Goal: Information Seeking & Learning: Find specific fact

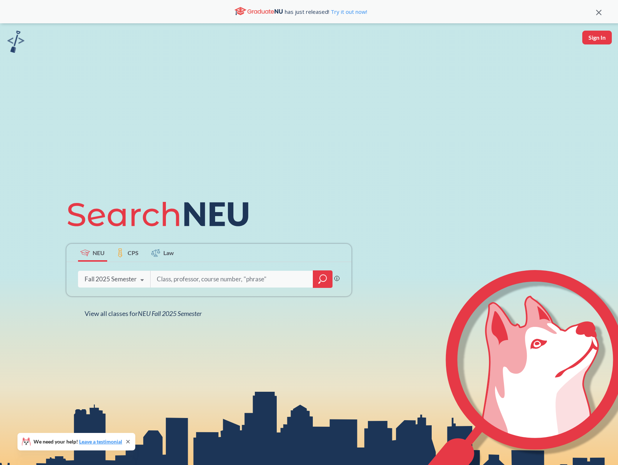
click at [207, 275] on input "search" at bounding box center [232, 279] width 152 height 15
type input "5770"
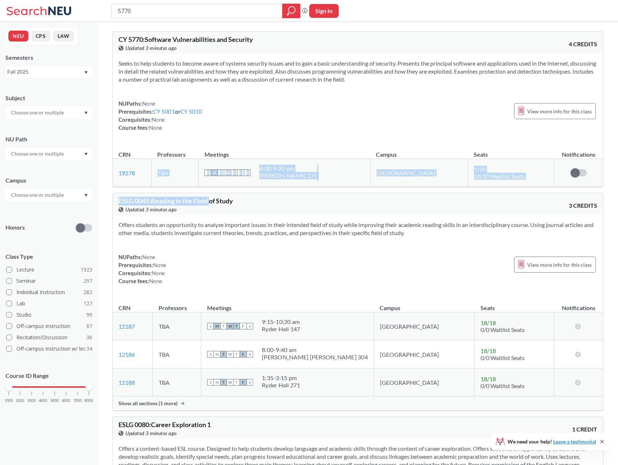
drag, startPoint x: 166, startPoint y: 166, endPoint x: 212, endPoint y: 194, distance: 53.9
drag, startPoint x: 425, startPoint y: 20, endPoint x: 425, endPoint y: 113, distance: 93.0
click at [425, 20] on div "5770 Phrase search guarantees the exact search appears in the results. Ex. If y…" at bounding box center [309, 11] width 618 height 22
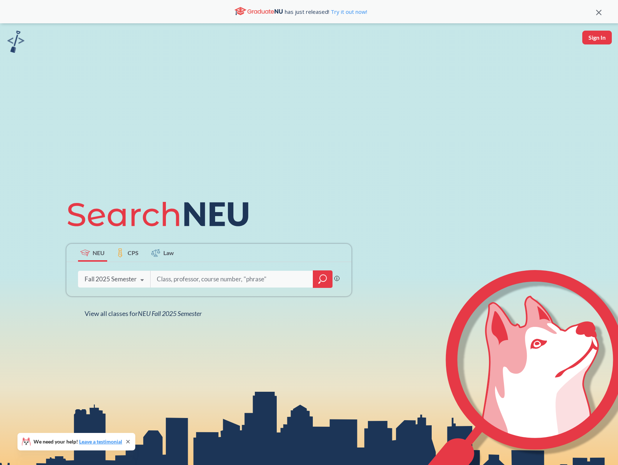
click at [229, 283] on input "search" at bounding box center [232, 279] width 152 height 15
type input "fundies"
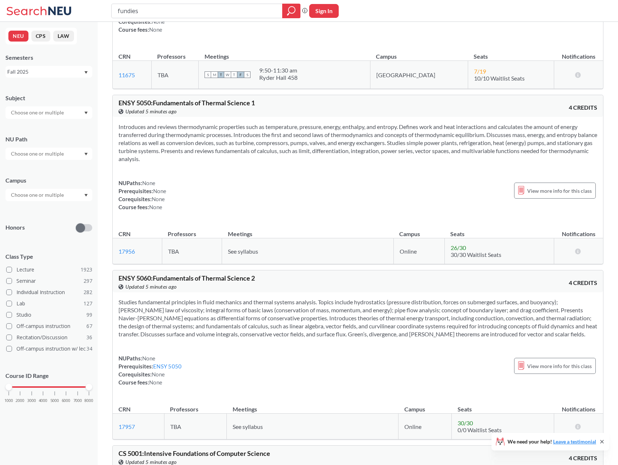
scroll to position [790, 0]
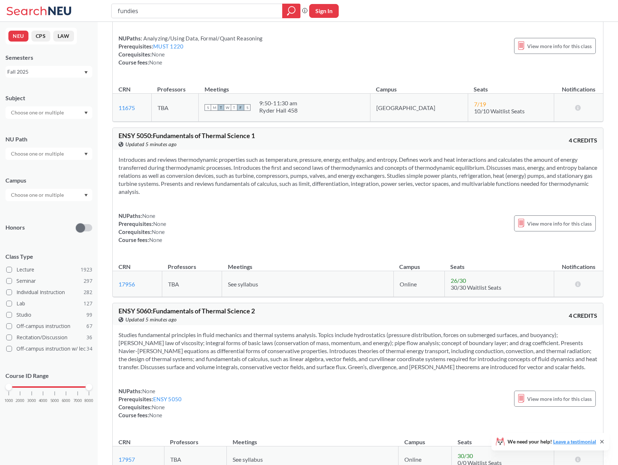
drag, startPoint x: 147, startPoint y: 9, endPoint x: 67, endPoint y: 8, distance: 80.2
click at [73, 9] on div "fundies Phrase search guarantees the exact search appears in the results. Ex. I…" at bounding box center [309, 11] width 618 height 22
type input "i"
